Goal: Communication & Community: Participate in discussion

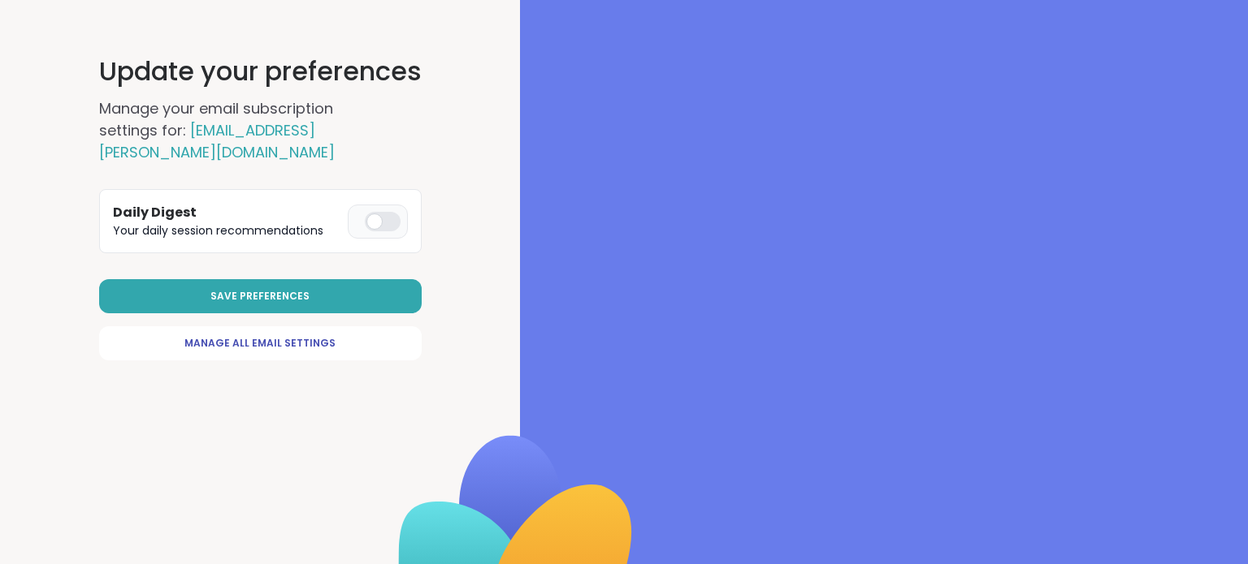
click at [381, 212] on div at bounding box center [383, 221] width 36 height 19
click at [265, 289] on span "Save Preferences" at bounding box center [259, 296] width 99 height 15
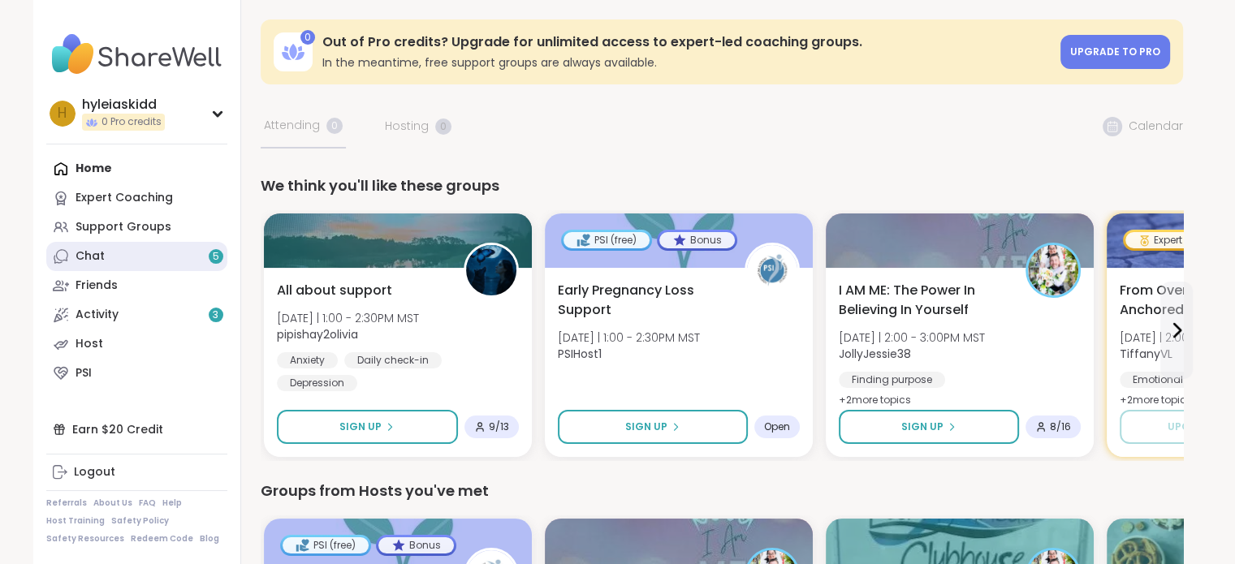
click at [167, 263] on link "Chat 5" at bounding box center [136, 256] width 181 height 29
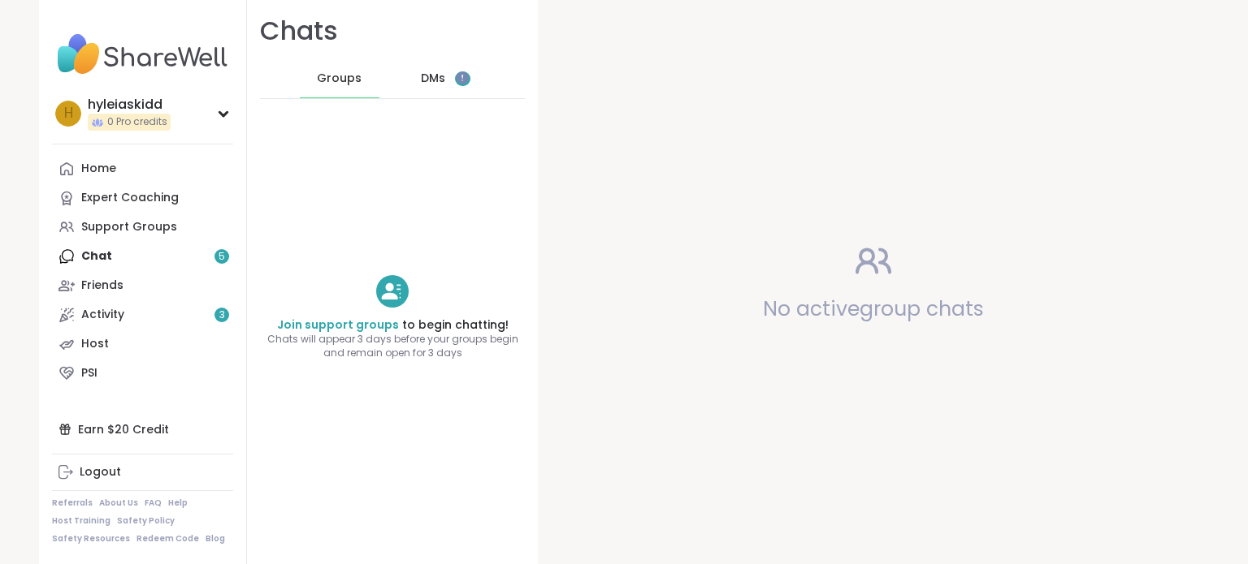
click at [424, 83] on span "DMs" at bounding box center [433, 79] width 24 height 16
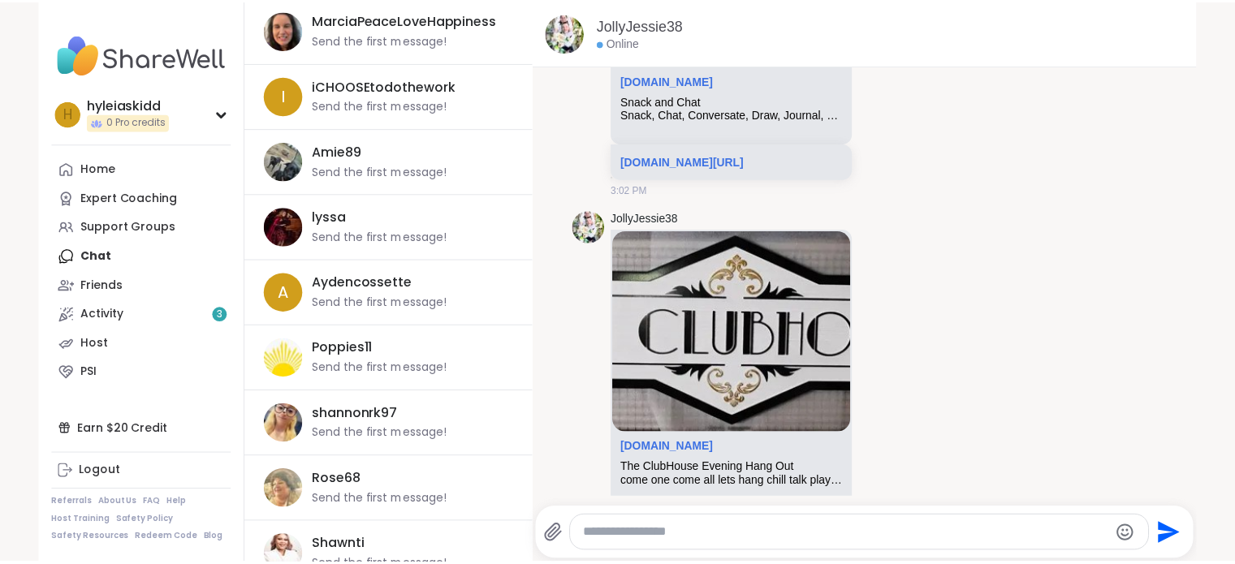
scroll to position [487, 0]
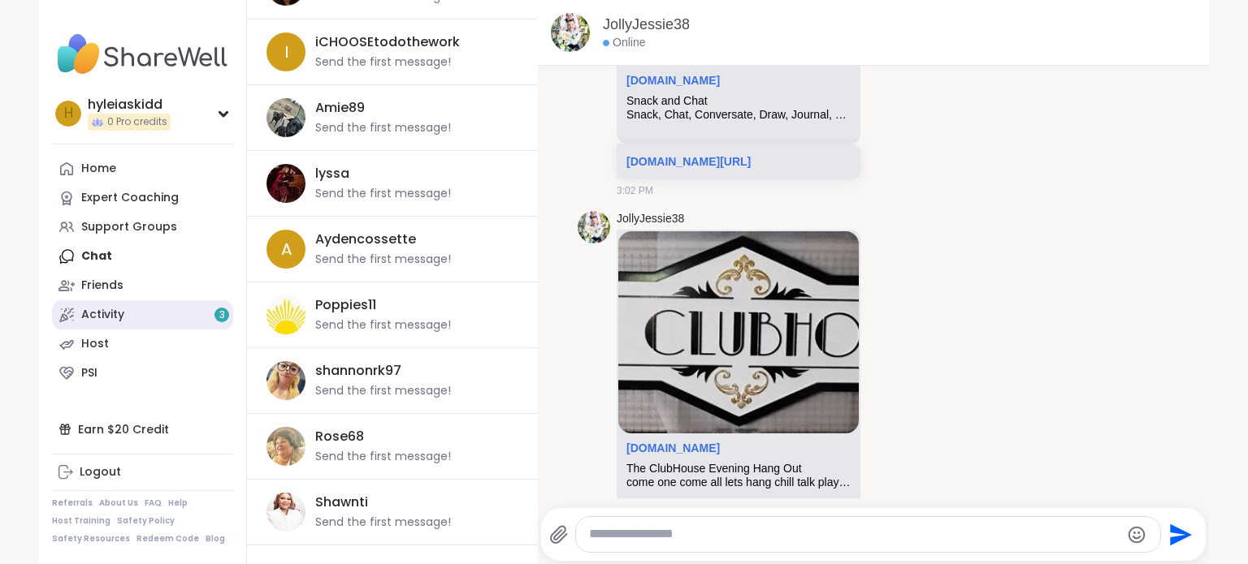
click at [101, 324] on link "Activity 3" at bounding box center [142, 315] width 181 height 29
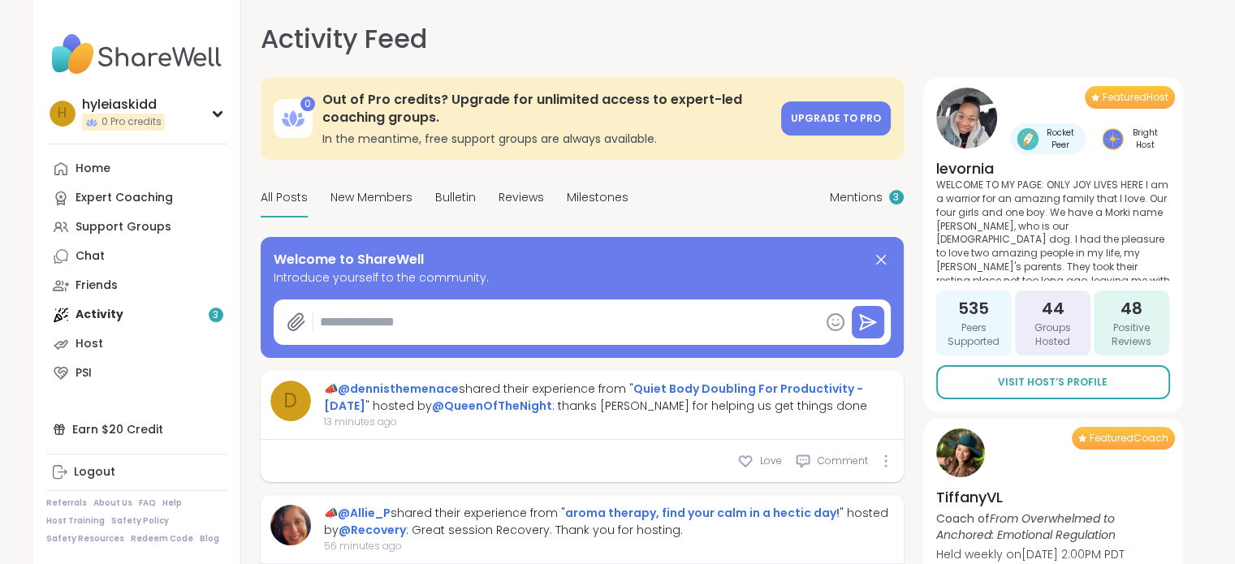
type textarea "*"
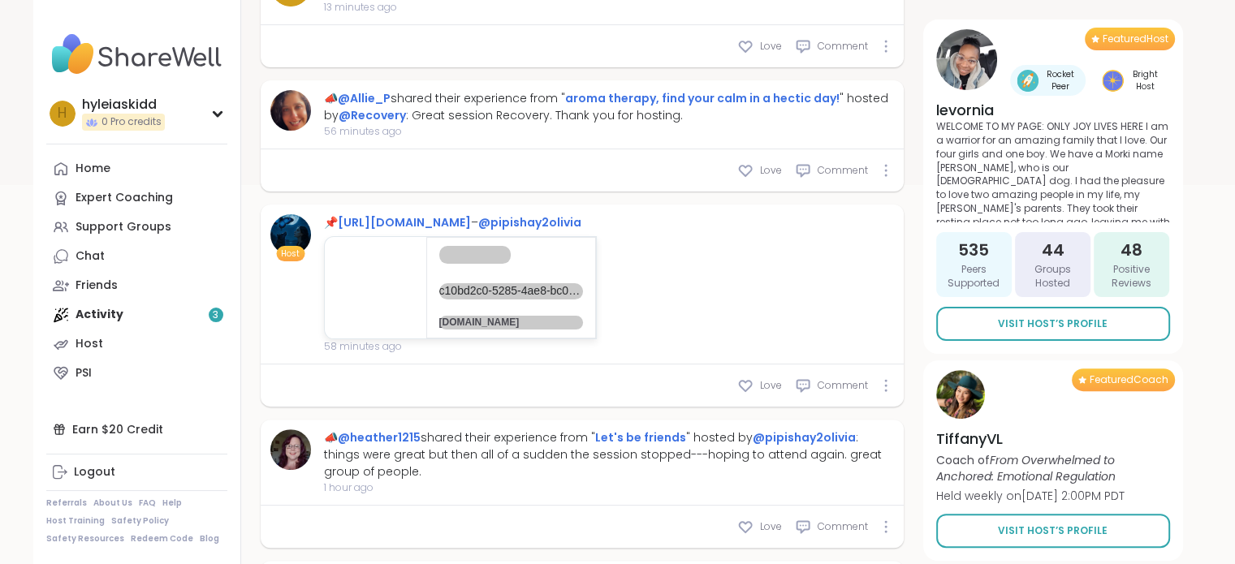
scroll to position [487, 0]
